Goal: Task Accomplishment & Management: Manage account settings

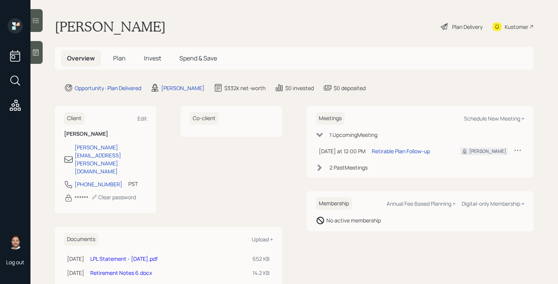
scroll to position [5, 0]
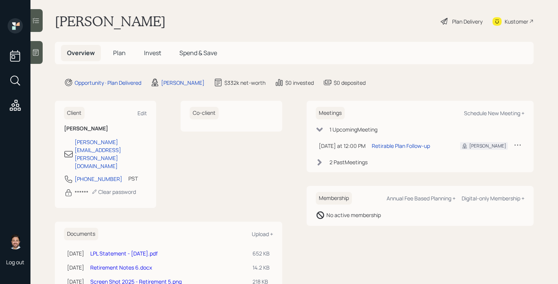
click at [152, 54] on span "Invest" at bounding box center [152, 53] width 17 height 8
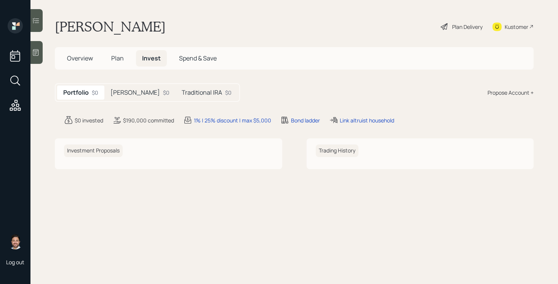
click at [122, 61] on span "Plan" at bounding box center [117, 58] width 13 height 8
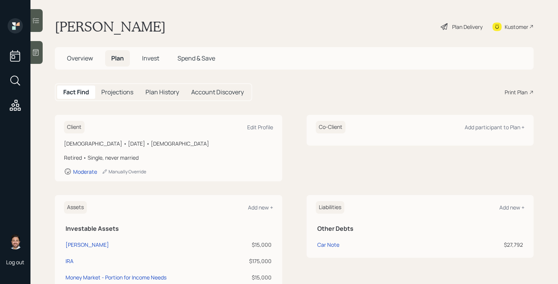
click at [512, 94] on div "Print Plan" at bounding box center [515, 92] width 23 height 8
click at [461, 27] on div "Plan Delivery" at bounding box center [467, 27] width 30 height 8
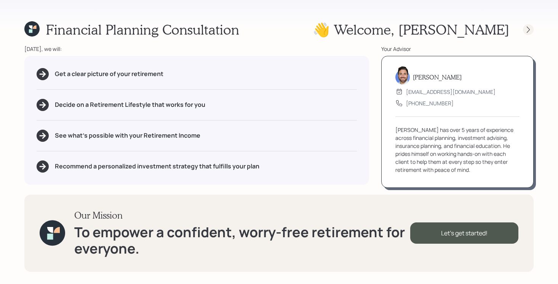
click at [526, 32] on icon at bounding box center [528, 30] width 8 height 8
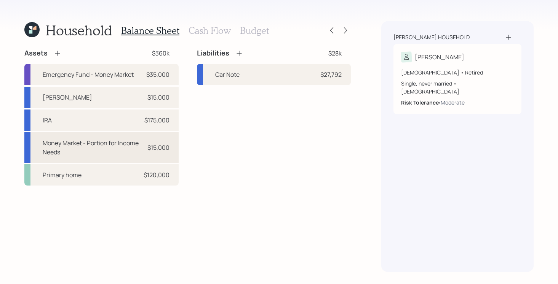
click at [98, 148] on div "Money Market - Portion for Income Needs" at bounding box center [92, 148] width 98 height 18
select select "taxable"
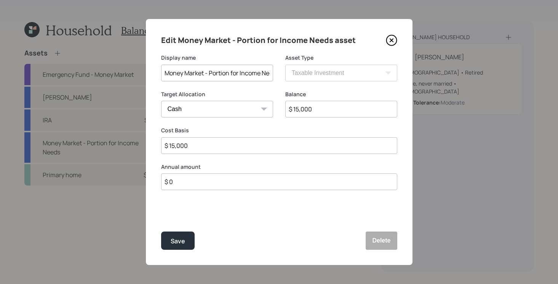
click at [390, 39] on icon at bounding box center [390, 40] width 3 height 3
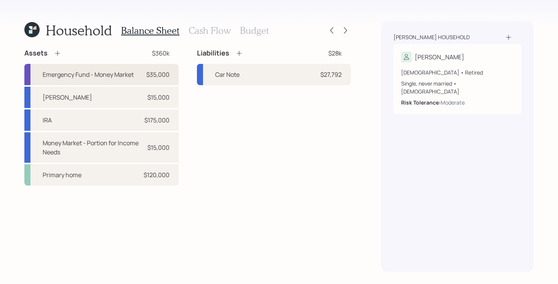
click at [94, 77] on div "Emergency Fund - Money Market" at bounding box center [88, 74] width 91 height 9
select select "emergency_fund"
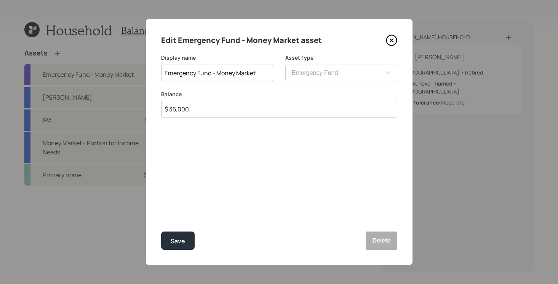
click at [390, 41] on icon at bounding box center [390, 40] width 3 height 3
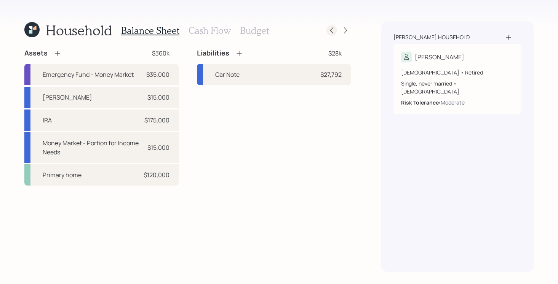
click at [333, 30] on icon at bounding box center [332, 31] width 8 height 8
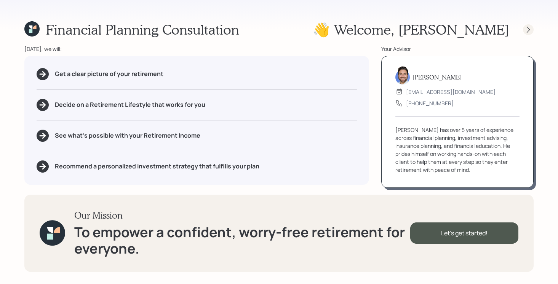
click at [529, 30] on icon at bounding box center [528, 30] width 8 height 8
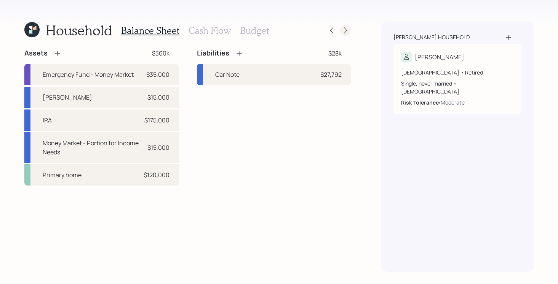
click at [348, 29] on icon at bounding box center [345, 31] width 8 height 8
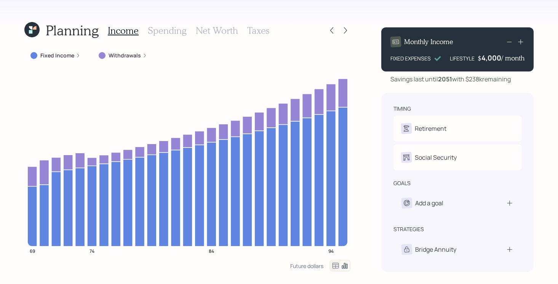
click at [348, 29] on icon at bounding box center [345, 31] width 8 height 8
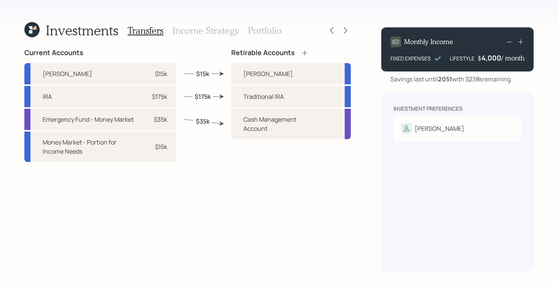
click at [35, 34] on icon at bounding box center [31, 29] width 15 height 15
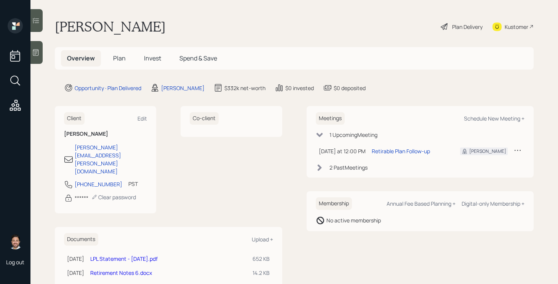
click at [126, 57] on h5 "Plan" at bounding box center [119, 58] width 25 height 16
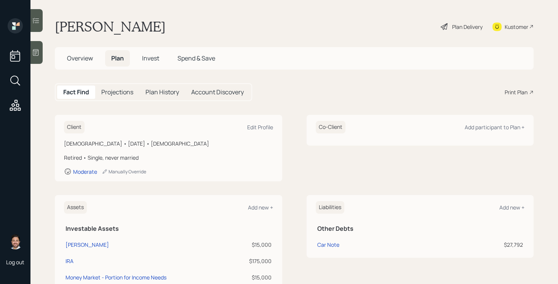
click at [123, 90] on h5 "Projections" at bounding box center [117, 92] width 32 height 7
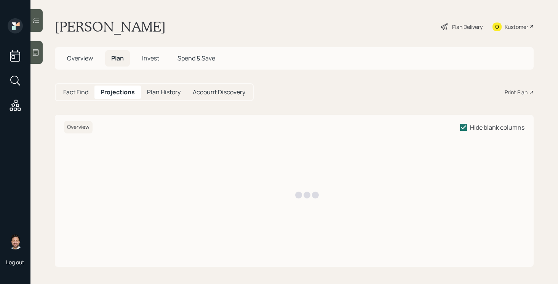
click at [164, 90] on h5 "Plan History" at bounding box center [163, 92] width 33 height 7
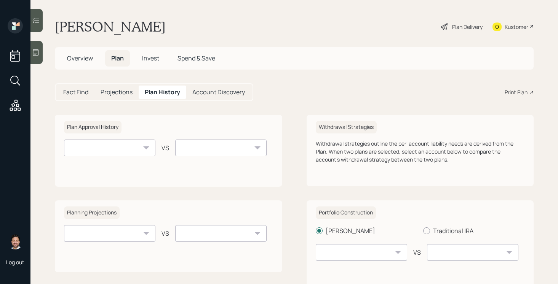
click at [213, 90] on h5 "Account Discovery" at bounding box center [218, 92] width 53 height 7
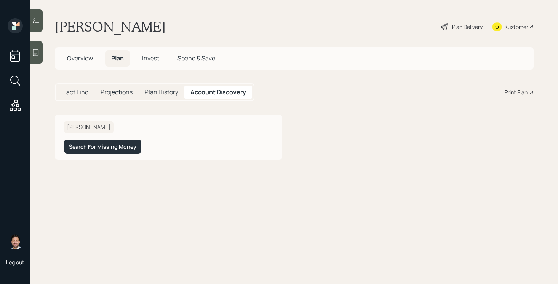
click at [75, 89] on h5 "Fact Find" at bounding box center [75, 92] width 25 height 7
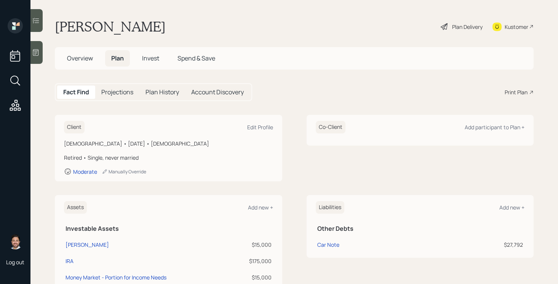
click at [153, 57] on span "Invest" at bounding box center [150, 58] width 17 height 8
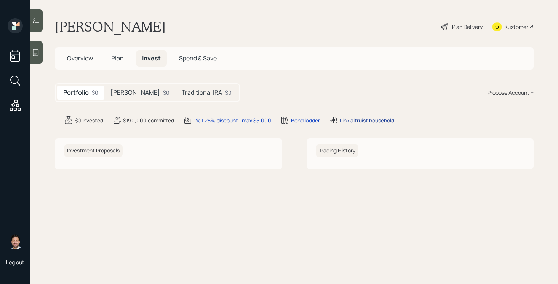
click at [359, 119] on div "Link altruist household" at bounding box center [367, 120] width 54 height 8
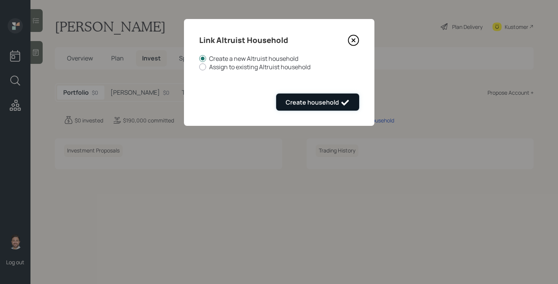
click at [354, 102] on button "Create household" at bounding box center [317, 102] width 83 height 17
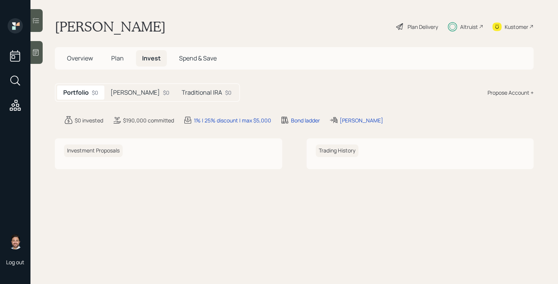
click at [465, 29] on div "Altruist" at bounding box center [469, 27] width 18 height 8
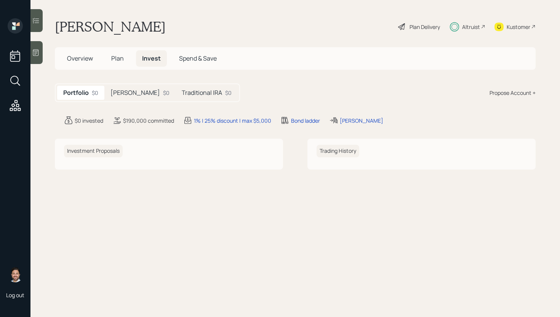
click at [84, 57] on span "Overview" at bounding box center [80, 58] width 26 height 8
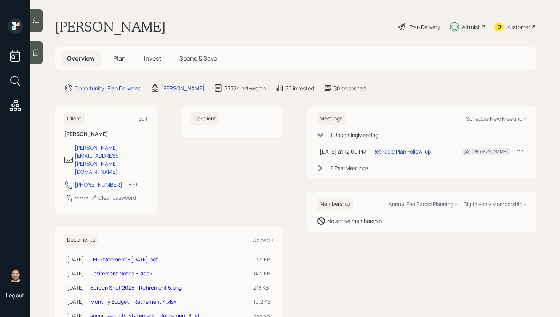
click at [114, 57] on span "Plan" at bounding box center [119, 58] width 13 height 8
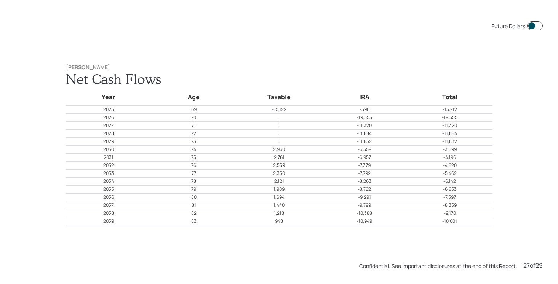
scroll to position [7393, 0]
drag, startPoint x: 271, startPoint y: 108, endPoint x: 305, endPoint y: 105, distance: 34.0
click at [305, 105] on td "-15,122" at bounding box center [278, 108] width 85 height 8
click at [300, 110] on p "-15,122" at bounding box center [279, 108] width 84 height 7
drag, startPoint x: 293, startPoint y: 108, endPoint x: 251, endPoint y: 108, distance: 42.3
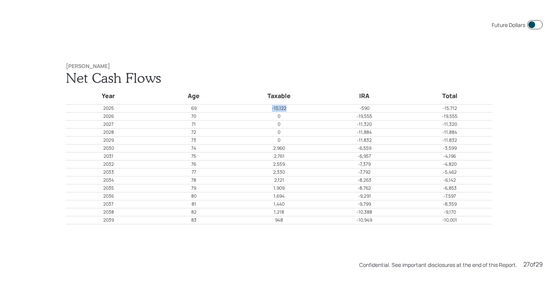
click at [251, 108] on p "-15,122" at bounding box center [279, 108] width 84 height 7
drag, startPoint x: 265, startPoint y: 97, endPoint x: 303, endPoint y: 92, distance: 38.4
click at [303, 92] on h5 "Taxable" at bounding box center [279, 96] width 82 height 10
click at [302, 92] on h5 "Taxable" at bounding box center [279, 96] width 82 height 10
drag, startPoint x: 293, startPoint y: 96, endPoint x: 262, endPoint y: 96, distance: 31.6
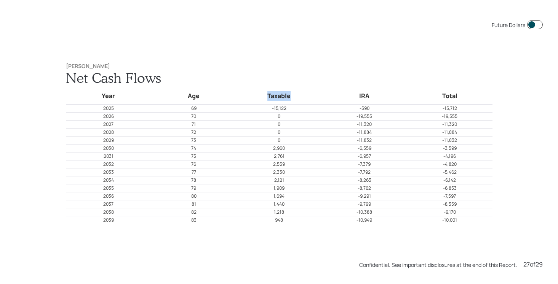
click at [262, 96] on h5 "Taxable" at bounding box center [279, 96] width 82 height 10
click at [323, 51] on div "Rebecca Simmons Net Cash Flows Year Age Taxable IRA Total 2025 69 -15,122 -590 …" at bounding box center [279, 144] width 457 height 192
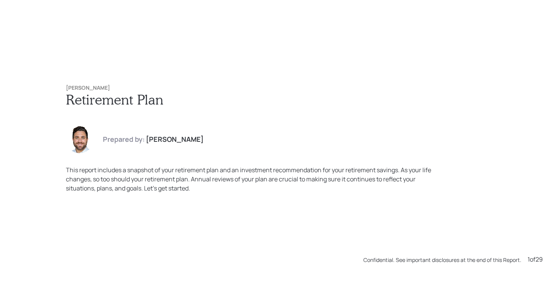
scroll to position [0, 0]
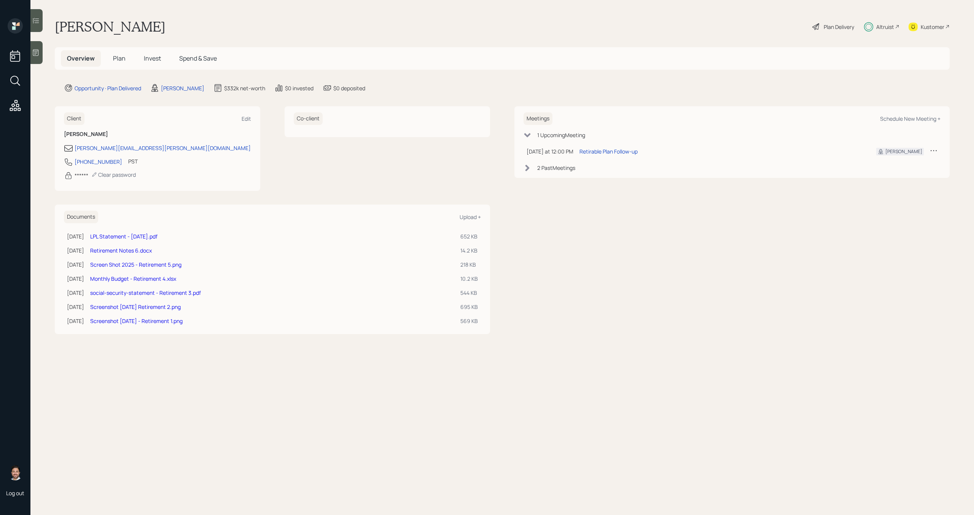
click at [155, 235] on link "LPL Statement - Jul 2025.pdf" at bounding box center [123, 236] width 67 height 7
click at [157, 61] on span "Invest" at bounding box center [152, 58] width 17 height 8
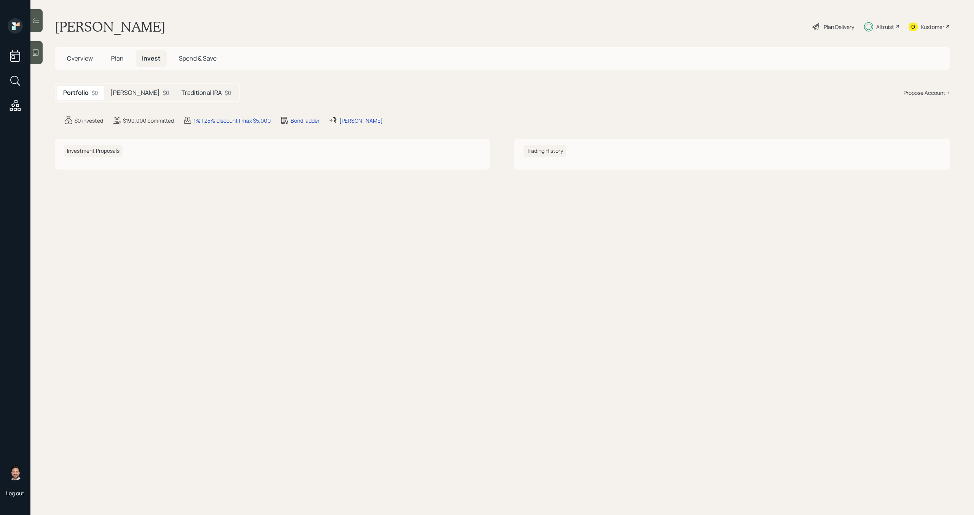
click at [182, 92] on h5 "Traditional IRA" at bounding box center [202, 92] width 40 height 7
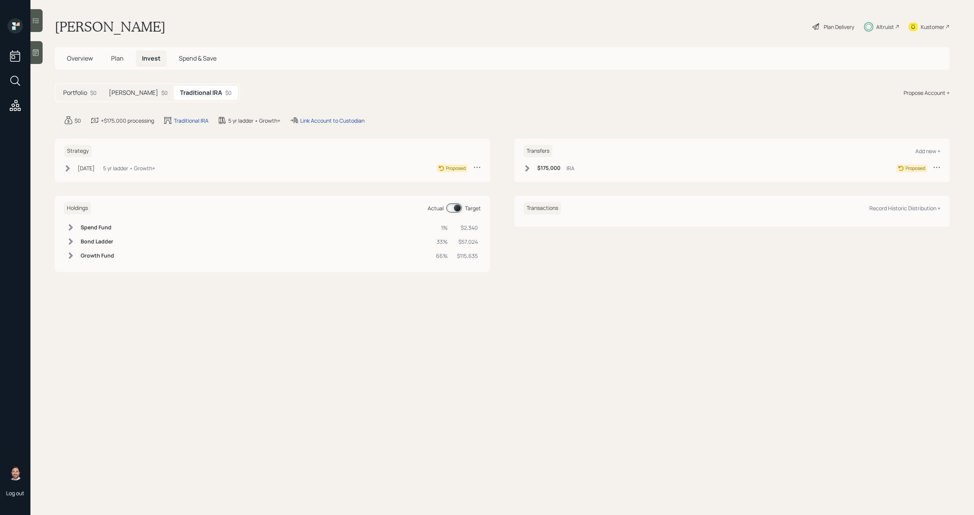
click at [125, 92] on h5 "[PERSON_NAME]" at bounding box center [133, 92] width 49 height 7
click at [182, 90] on h5 "Traditional IRA" at bounding box center [202, 92] width 40 height 7
click at [85, 60] on span "Overview" at bounding box center [80, 58] width 26 height 8
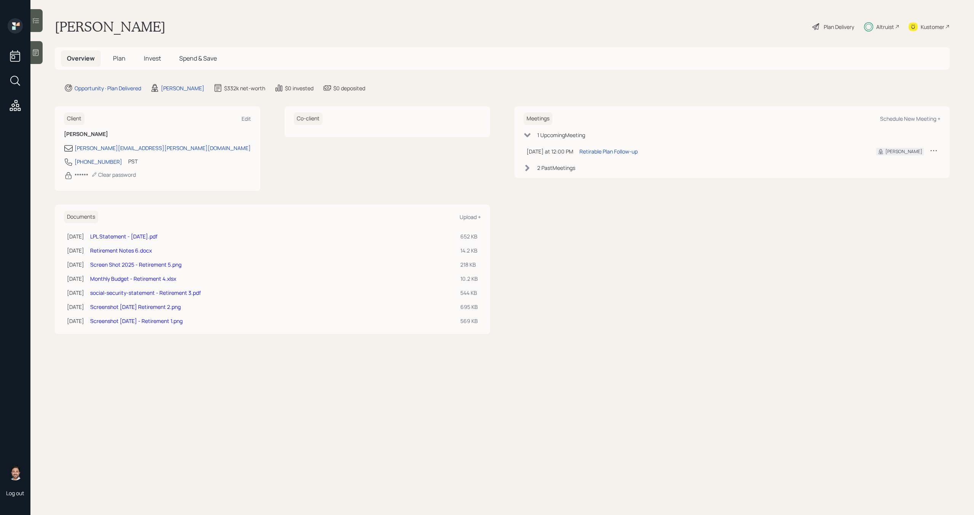
click at [144, 237] on link "LPL Statement - Jul 2025.pdf" at bounding box center [123, 236] width 67 height 7
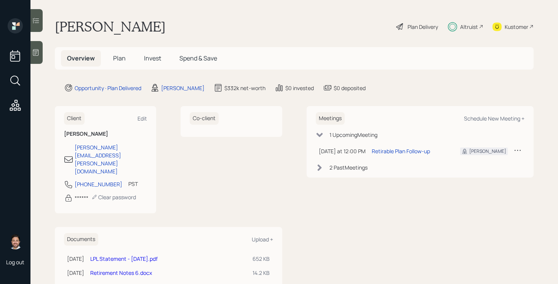
click at [459, 29] on div "Altruist" at bounding box center [465, 26] width 35 height 17
click at [149, 56] on span "Invest" at bounding box center [152, 58] width 17 height 8
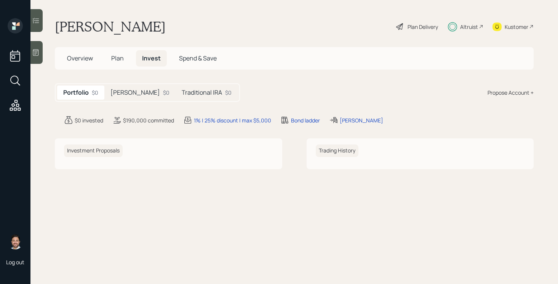
click at [163, 91] on div "$0" at bounding box center [166, 93] width 6 height 8
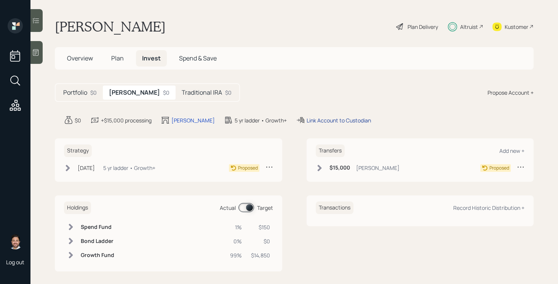
click at [319, 120] on div "Link Account to Custodian" at bounding box center [338, 120] width 64 height 8
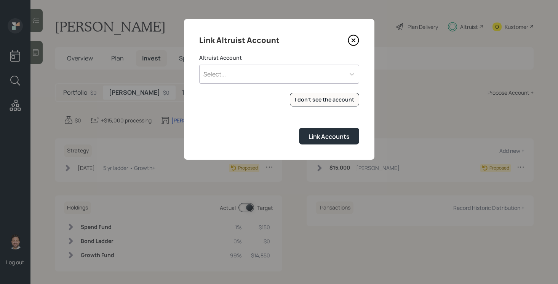
click at [293, 81] on div "Select..." at bounding box center [279, 74] width 160 height 19
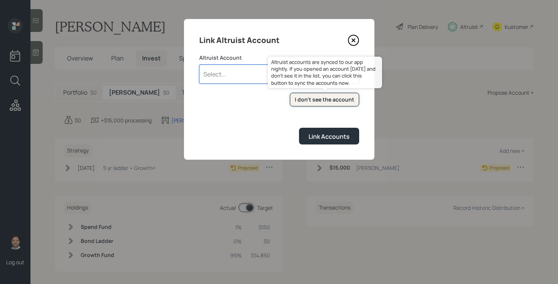
click at [311, 101] on div "I don't see the account" at bounding box center [324, 100] width 59 height 8
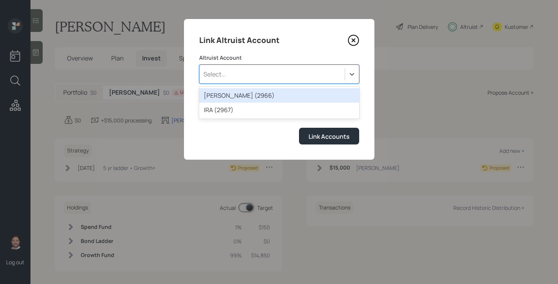
click at [247, 81] on div "Select..." at bounding box center [279, 74] width 160 height 19
click at [246, 97] on div "ROTH IRA (2966)" at bounding box center [279, 95] width 160 height 14
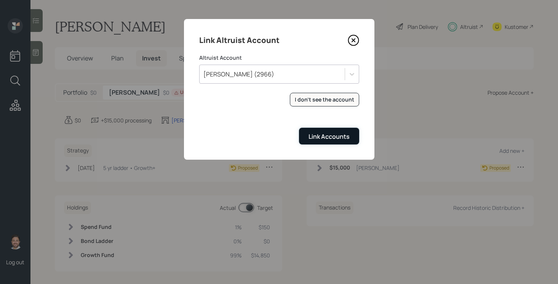
click at [312, 133] on div "Link Accounts" at bounding box center [328, 136] width 41 height 8
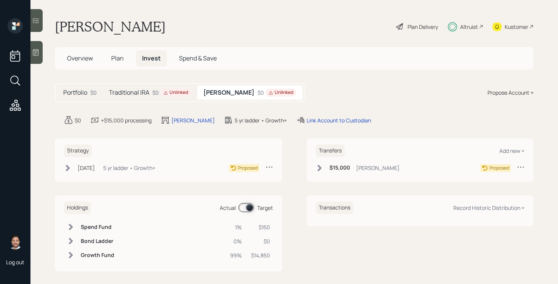
click at [144, 94] on h5 "Traditional IRA" at bounding box center [129, 92] width 40 height 7
click at [319, 122] on div "Link Account to Custodian" at bounding box center [332, 120] width 64 height 8
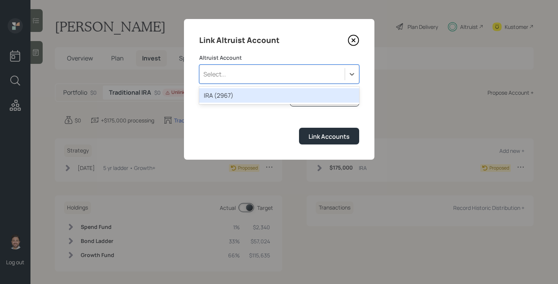
click at [308, 77] on div "Select..." at bounding box center [271, 74] width 145 height 13
click at [261, 94] on div "IRA (2967)" at bounding box center [279, 95] width 160 height 14
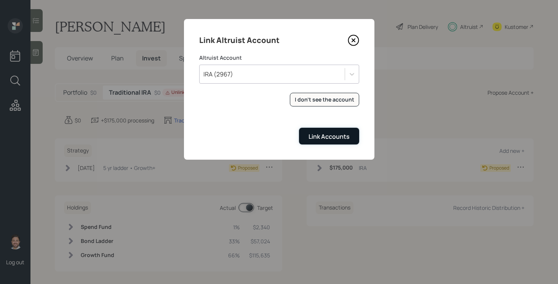
click at [332, 138] on div "Link Accounts" at bounding box center [328, 136] width 41 height 8
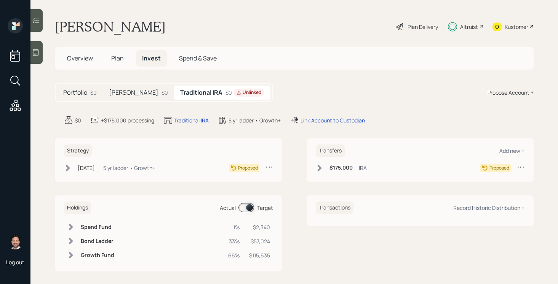
click at [117, 92] on h5 "[PERSON_NAME]" at bounding box center [133, 92] width 49 height 7
click at [69, 167] on icon at bounding box center [68, 168] width 8 height 8
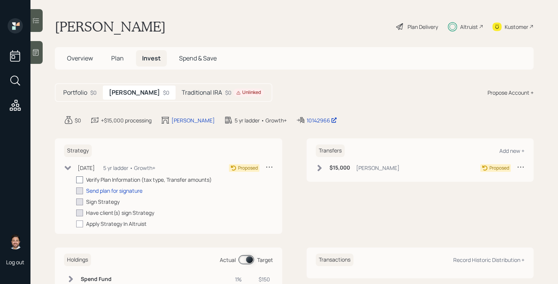
click at [81, 180] on div at bounding box center [79, 180] width 7 height 7
click at [76, 180] on input "checkbox" at bounding box center [76, 180] width 0 height 0
checkbox input "true"
click at [98, 188] on div "Send plan for signature" at bounding box center [114, 191] width 56 height 8
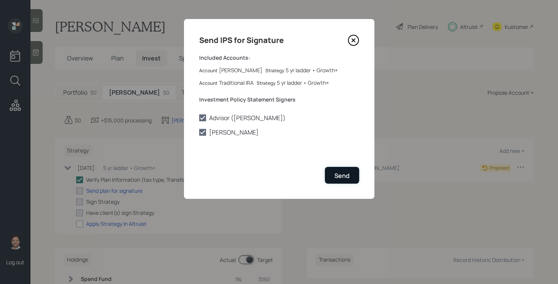
click at [339, 177] on div "Send" at bounding box center [341, 176] width 15 height 8
checkbox input "true"
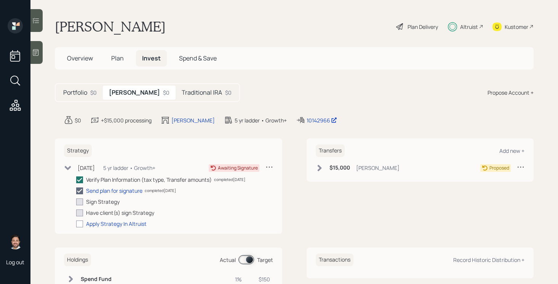
click at [319, 166] on icon at bounding box center [319, 168] width 4 height 6
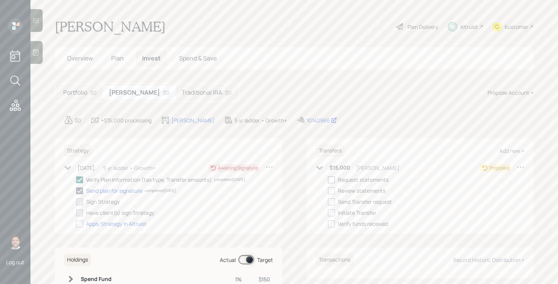
click at [333, 181] on div at bounding box center [331, 180] width 7 height 7
click at [328, 180] on input "checkbox" at bounding box center [327, 180] width 0 height 0
checkbox input "true"
click at [182, 94] on h5 "Traditional IRA" at bounding box center [202, 92] width 40 height 7
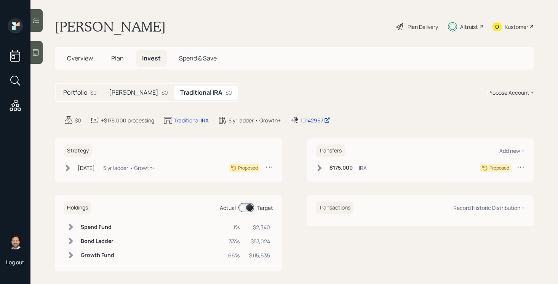
click at [322, 169] on icon at bounding box center [320, 168] width 8 height 8
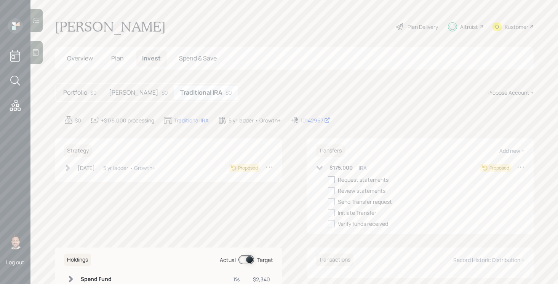
click at [333, 180] on div at bounding box center [331, 180] width 7 height 7
click at [328, 180] on input "checkbox" at bounding box center [327, 180] width 0 height 0
checkbox input "true"
click at [321, 169] on icon at bounding box center [320, 168] width 8 height 8
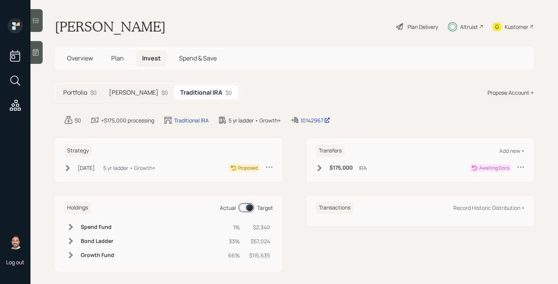
scroll to position [6, 0]
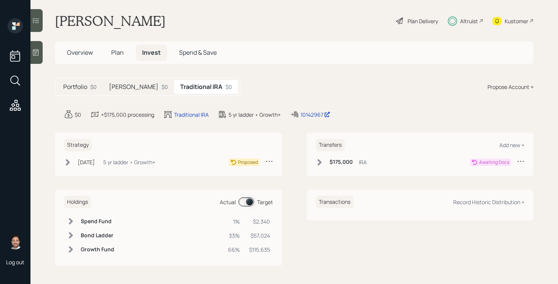
click at [72, 91] on h5 "Portfolio" at bounding box center [75, 86] width 24 height 7
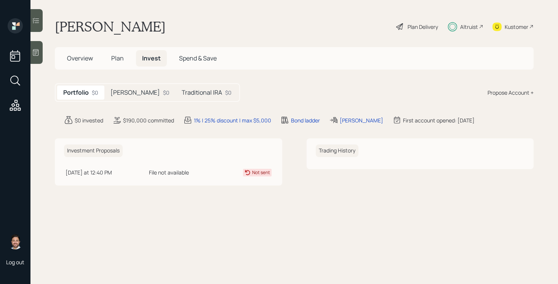
click at [84, 62] on span "Overview" at bounding box center [80, 58] width 26 height 8
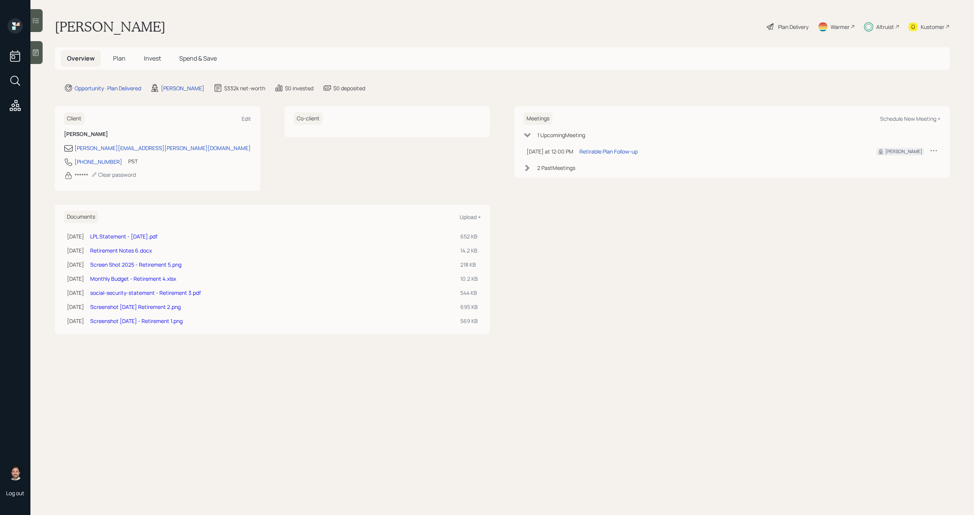
click at [153, 59] on span "Invest" at bounding box center [152, 58] width 17 height 8
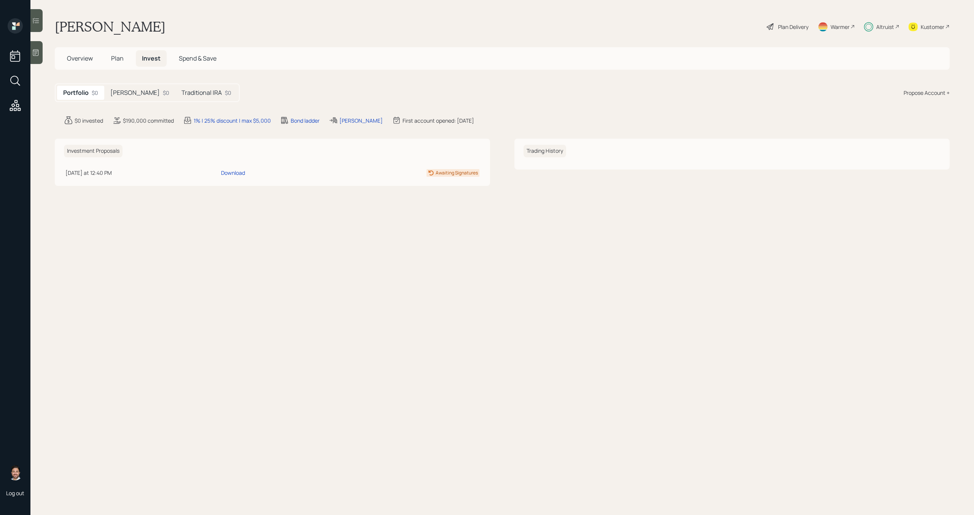
click at [123, 95] on h5 "[PERSON_NAME]" at bounding box center [134, 92] width 49 height 7
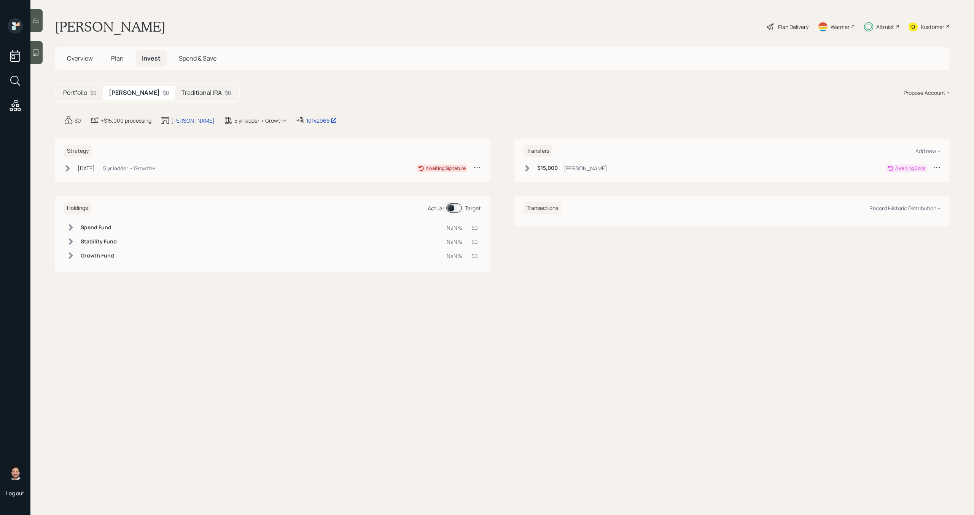
click at [532, 170] on div "$15,000 Roth IRA" at bounding box center [566, 168] width 84 height 10
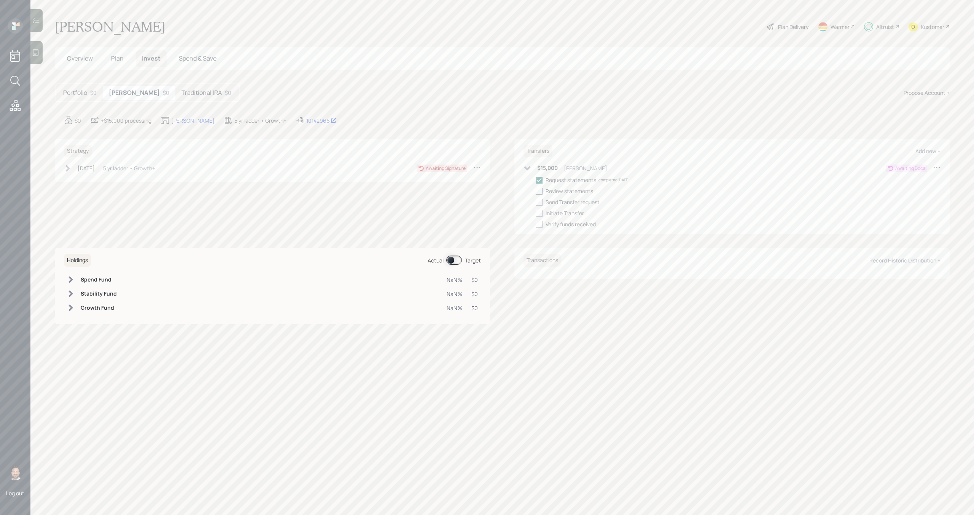
click at [540, 190] on div at bounding box center [539, 191] width 7 height 7
click at [536, 191] on input "checkbox" at bounding box center [536, 191] width 0 height 0
checkbox input "true"
click at [540, 199] on div at bounding box center [539, 202] width 7 height 7
click at [536, 202] on input "checkbox" at bounding box center [536, 202] width 0 height 0
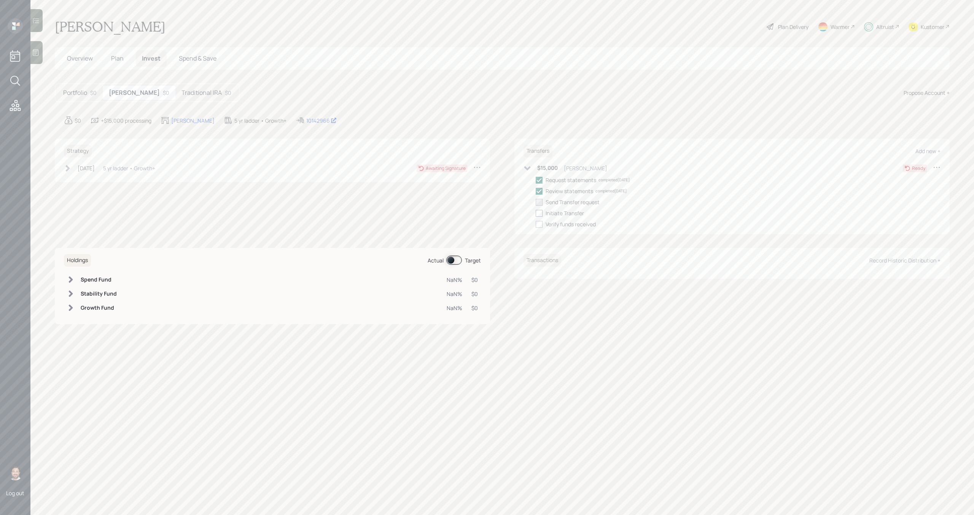
checkbox input "true"
click at [540, 211] on div at bounding box center [539, 213] width 7 height 7
click at [536, 213] on input "checkbox" at bounding box center [536, 213] width 0 height 0
checkbox input "true"
click at [191, 94] on h5 "Traditional IRA" at bounding box center [202, 92] width 40 height 7
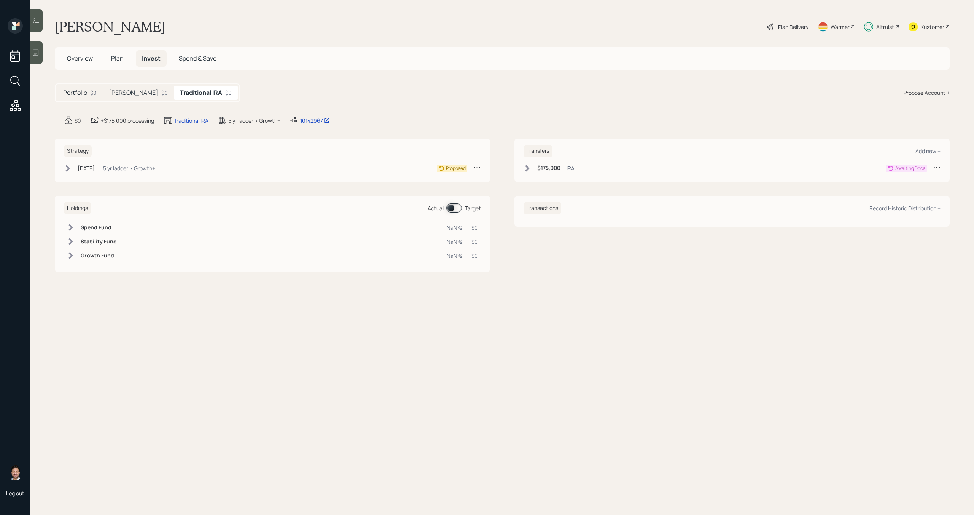
click at [526, 167] on icon at bounding box center [528, 168] width 8 height 8
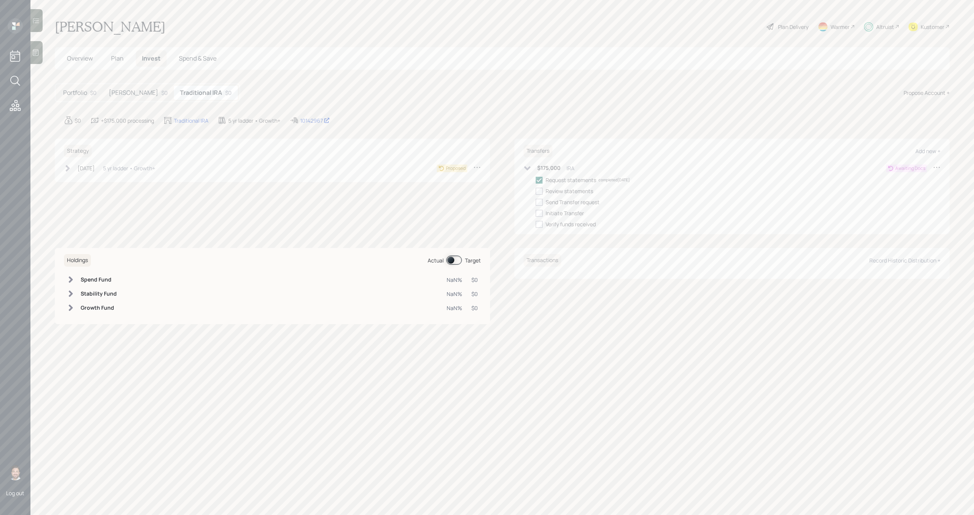
click at [539, 195] on div "Request statements completed 10/03/25 Review statements Send Transfer request I…" at bounding box center [738, 202] width 405 height 52
click at [540, 191] on div at bounding box center [539, 191] width 7 height 7
click at [536, 191] on input "checkbox" at bounding box center [536, 191] width 0 height 0
checkbox input "true"
click at [540, 200] on div at bounding box center [539, 202] width 7 height 7
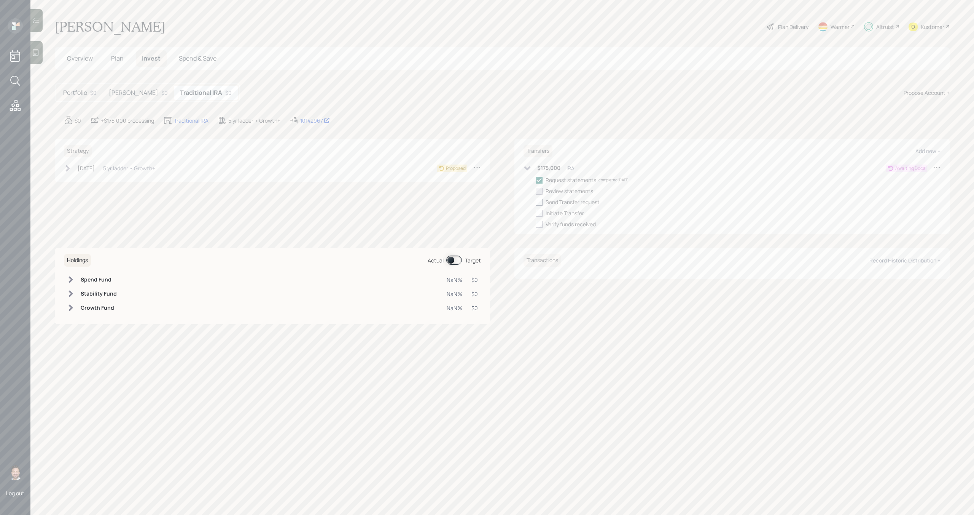
click at [536, 202] on input "checkbox" at bounding box center [536, 202] width 0 height 0
checkbox input "true"
click at [540, 212] on div at bounding box center [539, 213] width 7 height 7
click at [536, 213] on input "checkbox" at bounding box center [536, 213] width 0 height 0
checkbox input "true"
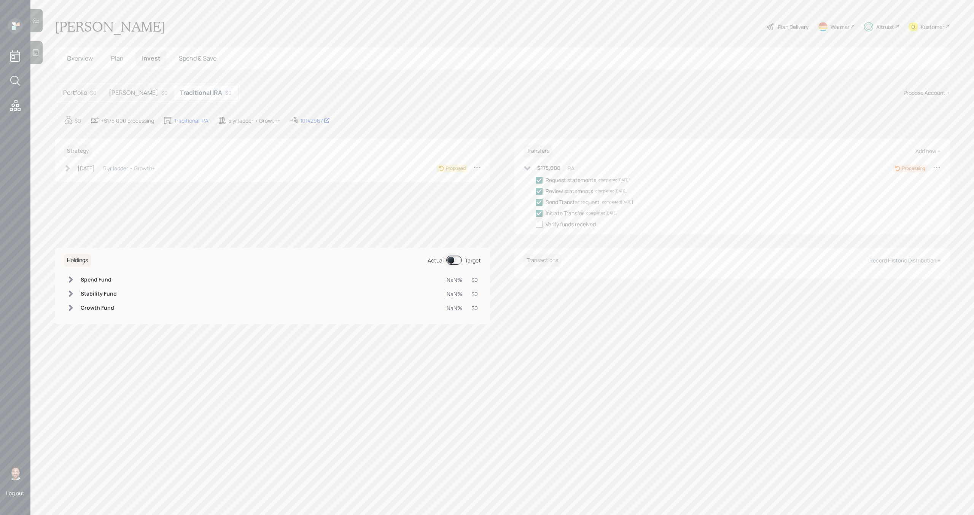
click at [132, 95] on h5 "[PERSON_NAME]" at bounding box center [133, 92] width 49 height 7
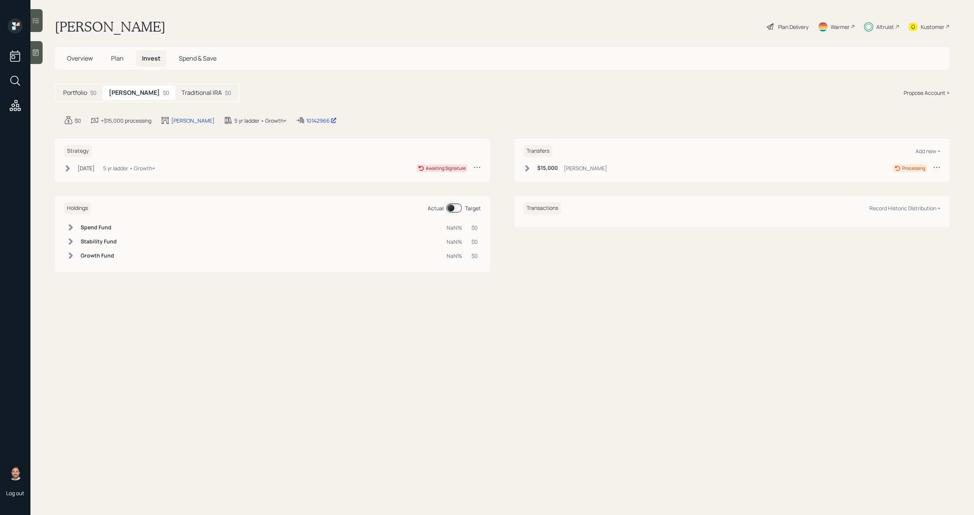
click at [70, 94] on h5 "Portfolio" at bounding box center [75, 92] width 24 height 7
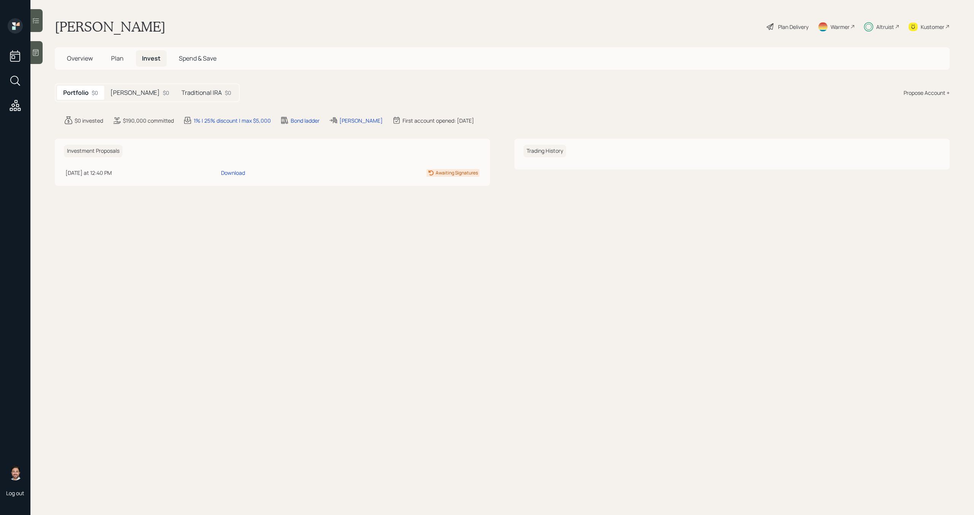
click at [132, 93] on h5 "[PERSON_NAME]" at bounding box center [134, 92] width 49 height 7
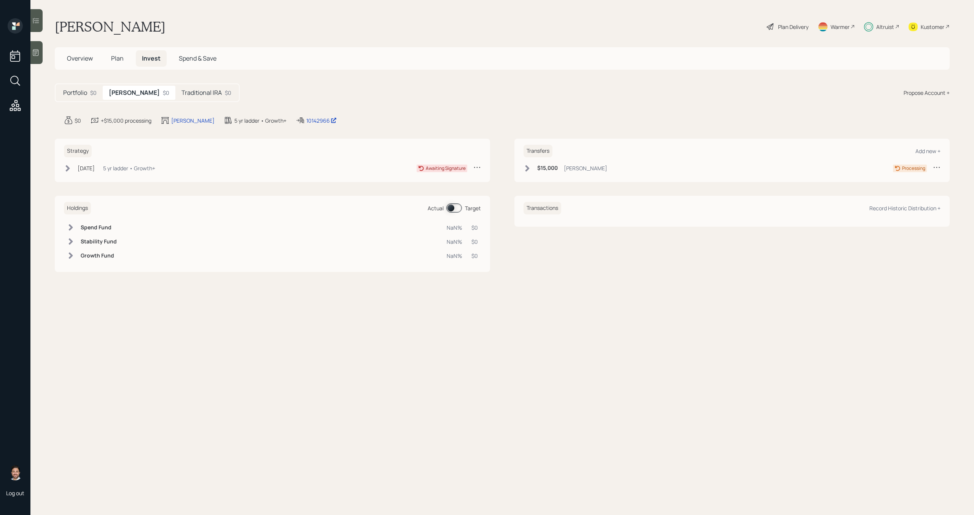
click at [182, 93] on h5 "Traditional IRA" at bounding box center [202, 92] width 40 height 7
click at [125, 92] on h5 "[PERSON_NAME]" at bounding box center [133, 92] width 49 height 7
click at [182, 92] on h5 "Traditional IRA" at bounding box center [202, 92] width 40 height 7
click at [67, 171] on icon at bounding box center [68, 168] width 4 height 6
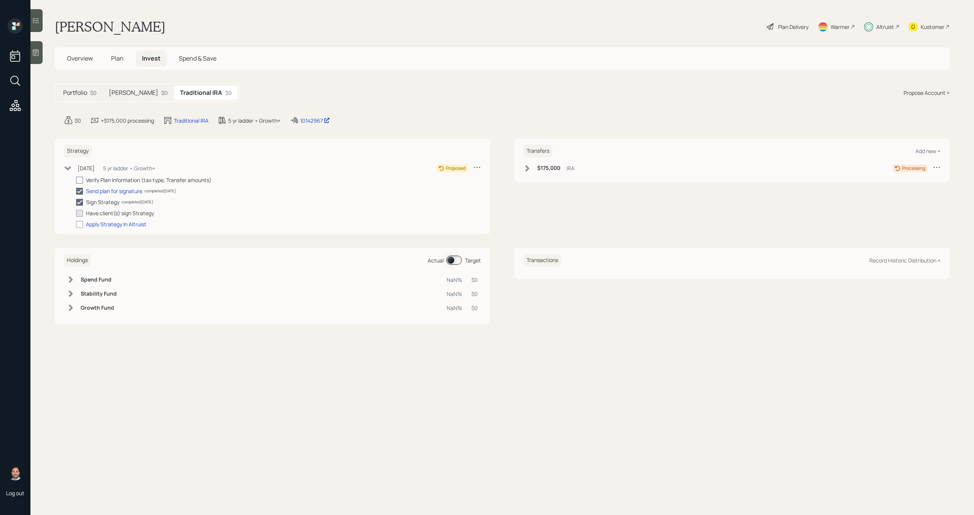
click at [82, 180] on div at bounding box center [79, 180] width 7 height 7
click at [76, 180] on input "checkbox" at bounding box center [76, 180] width 0 height 0
checkbox input "true"
click at [66, 166] on icon at bounding box center [68, 168] width 6 height 4
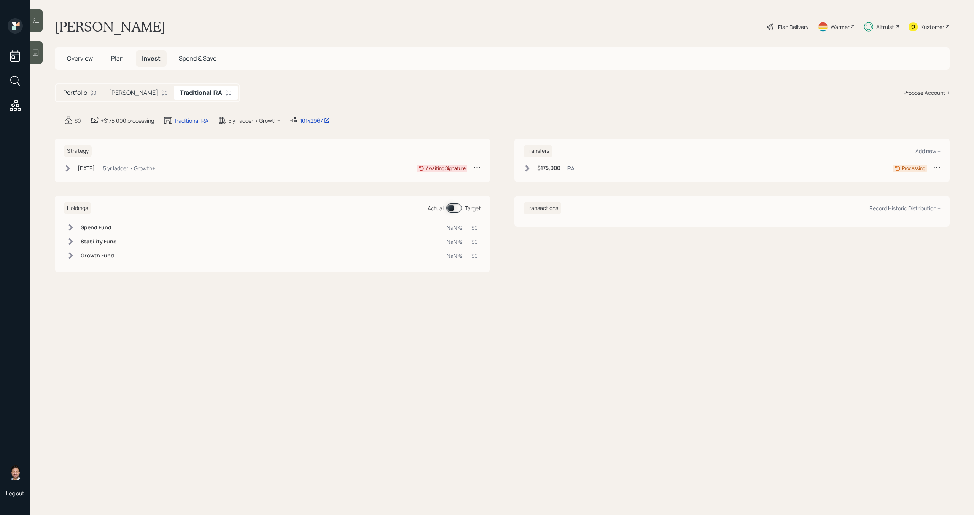
click at [130, 89] on h5 "[PERSON_NAME]" at bounding box center [133, 92] width 49 height 7
